Goal: Navigation & Orientation: Go to known website

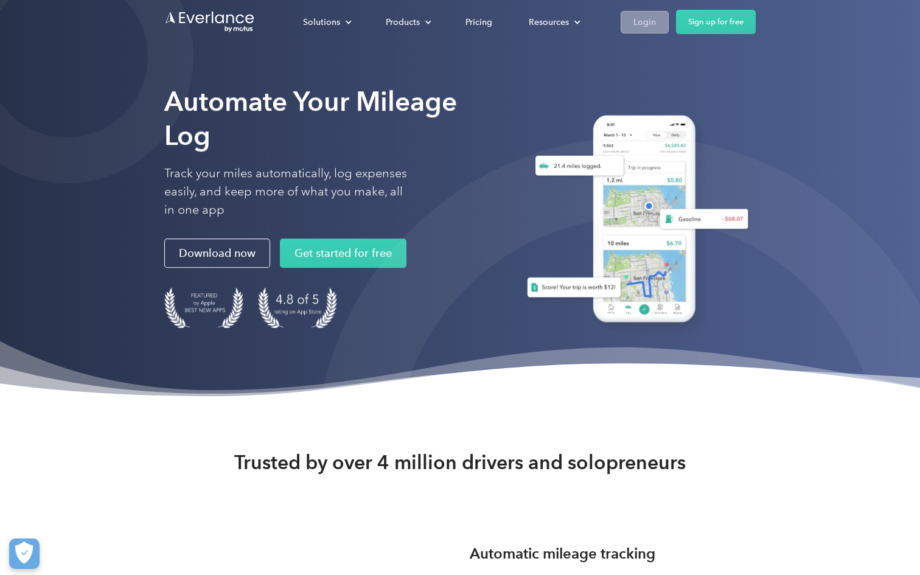
click at [633, 28] on div "Login" at bounding box center [644, 22] width 23 height 15
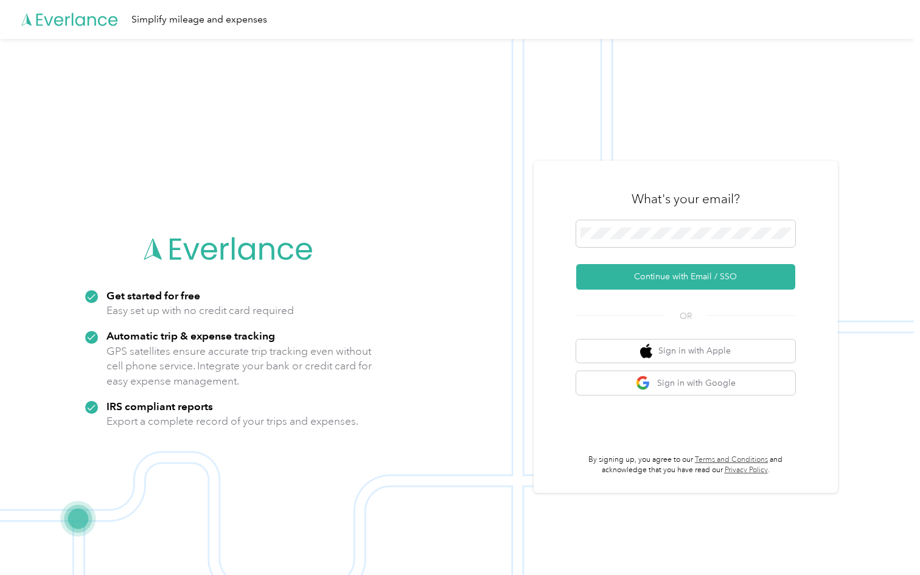
click at [651, 263] on form "Continue with Email / SSO" at bounding box center [685, 254] width 219 height 69
click at [651, 273] on button "Continue with Email / SSO" at bounding box center [685, 277] width 219 height 26
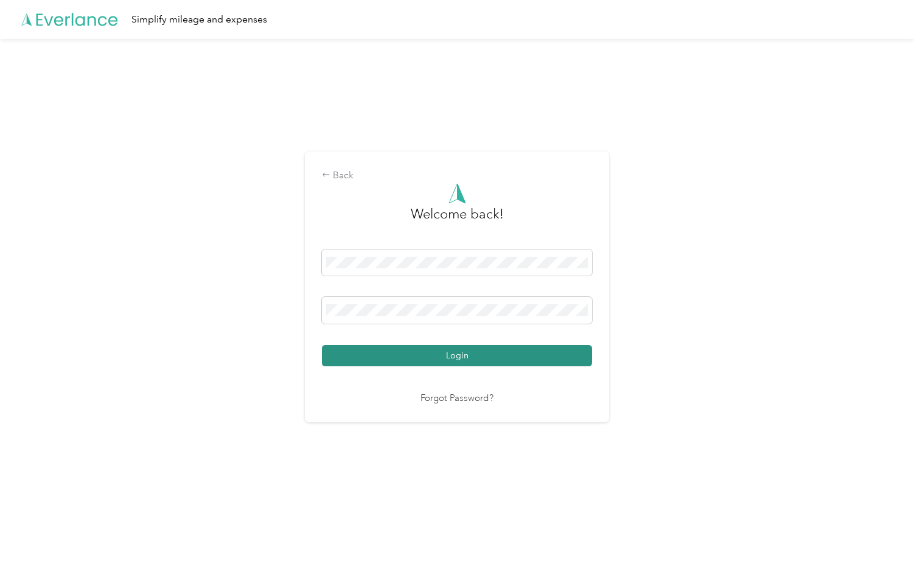
click at [515, 352] on button "Login" at bounding box center [457, 355] width 270 height 21
